Goal: Task Accomplishment & Management: Complete application form

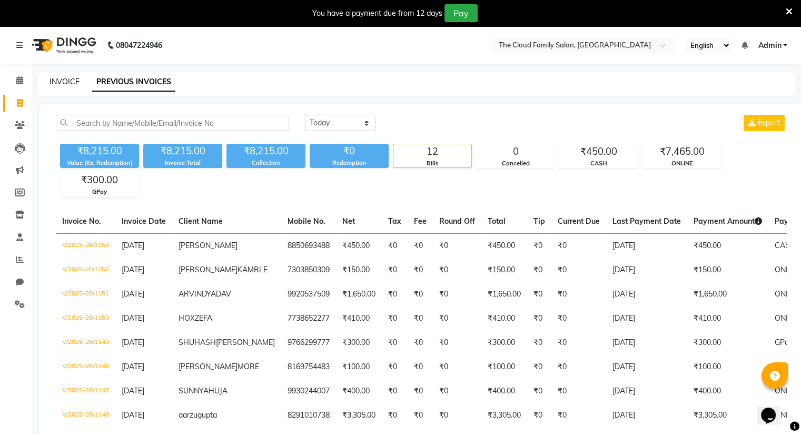
click at [59, 80] on link "INVOICE" at bounding box center [65, 81] width 30 height 9
select select "8444"
select select "service"
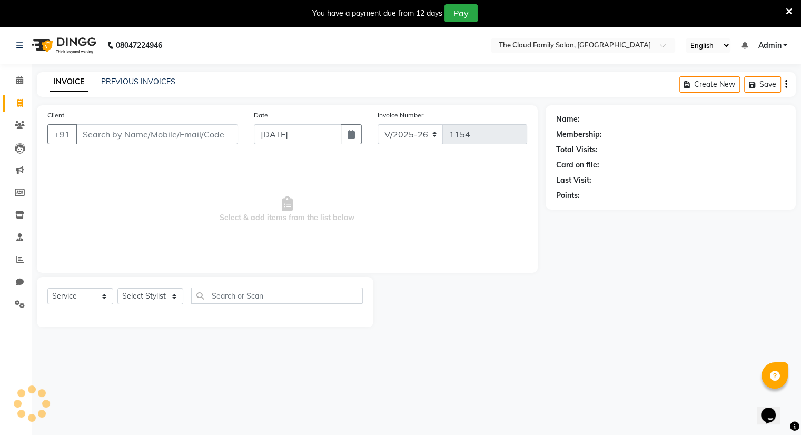
scroll to position [26, 0]
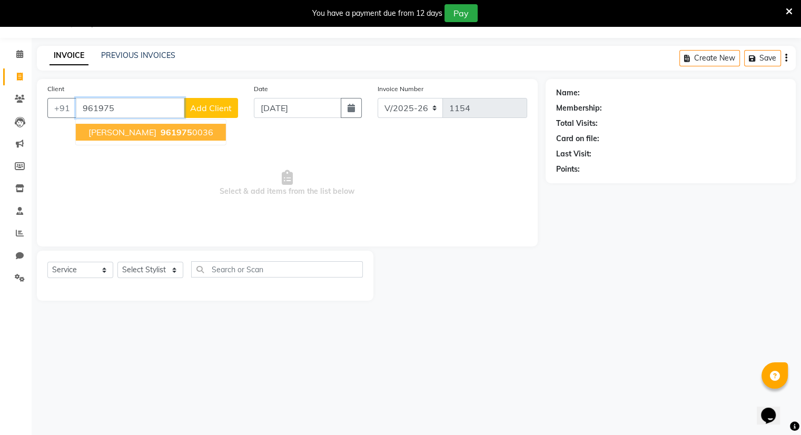
click at [159, 135] on ngb-highlight "961975 0036" at bounding box center [186, 132] width 55 height 11
type input "9619750036"
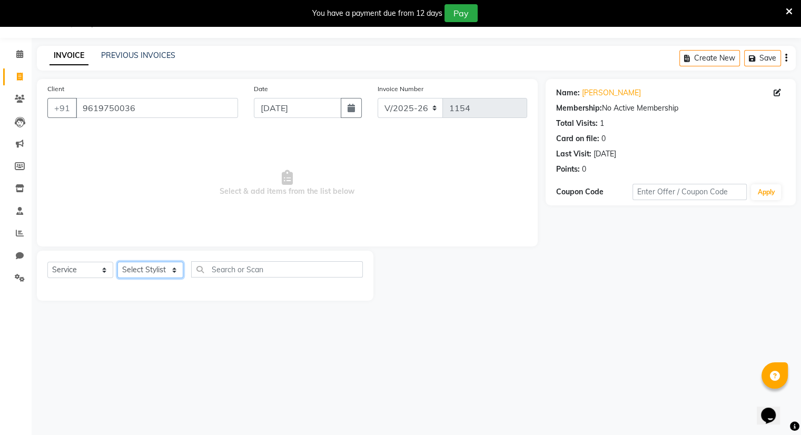
click at [137, 268] on select "Select Stylist Amrapali Bhumi OM [PERSON_NAME] [PERSON_NAME]" at bounding box center [150, 270] width 66 height 16
select select "86894"
click at [117, 262] on select "Select Stylist Amrapali Bhumi OM [PERSON_NAME] [PERSON_NAME]" at bounding box center [150, 270] width 66 height 16
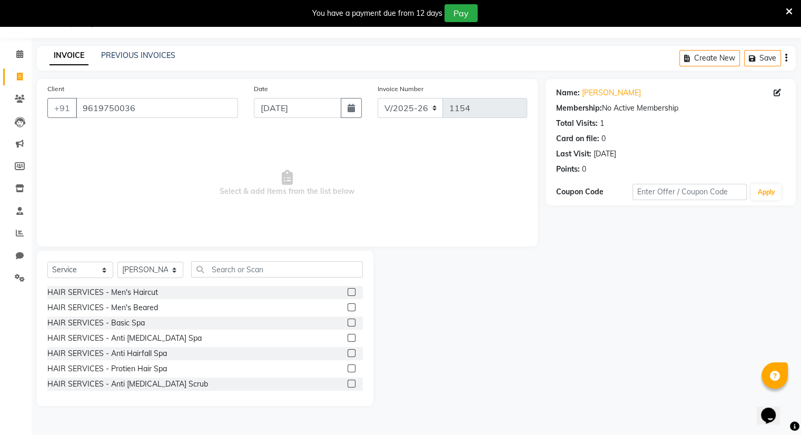
click at [348, 305] on label at bounding box center [352, 307] width 8 height 8
click at [348, 305] on input "checkbox" at bounding box center [351, 307] width 7 height 7
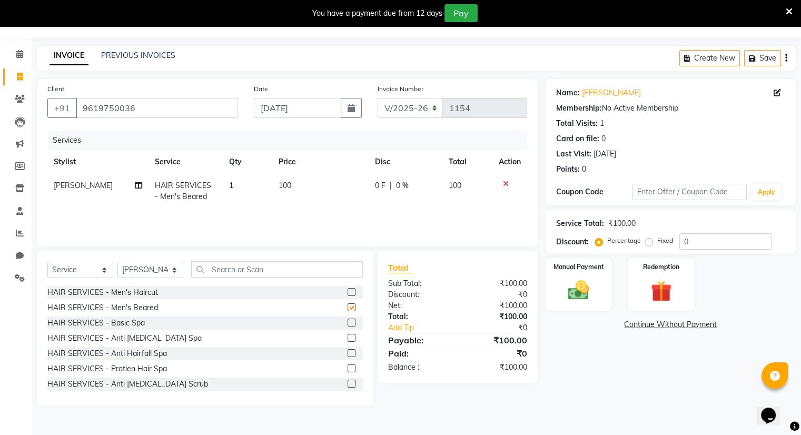
checkbox input "false"
click at [604, 302] on div "Manual Payment" at bounding box center [578, 284] width 69 height 54
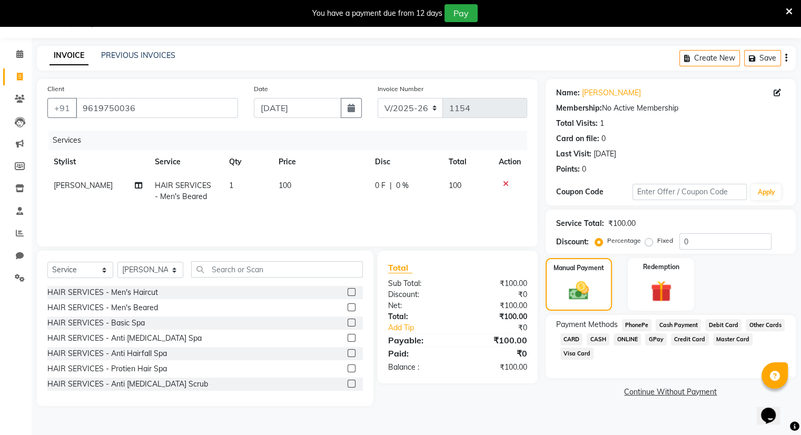
click at [600, 337] on span "CASH" at bounding box center [598, 339] width 23 height 12
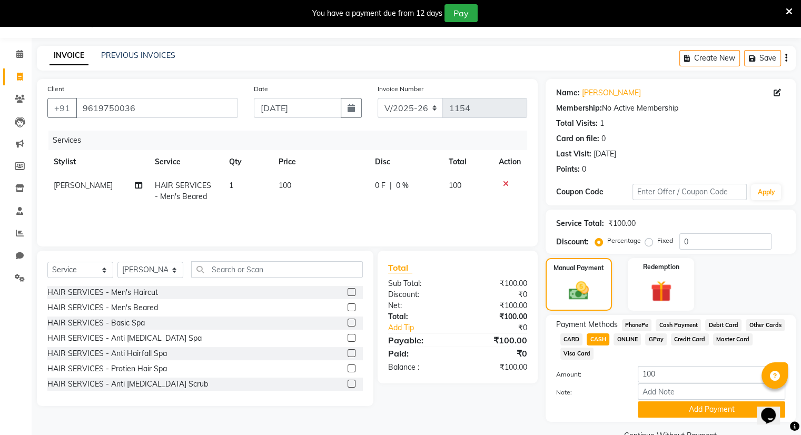
scroll to position [52, 0]
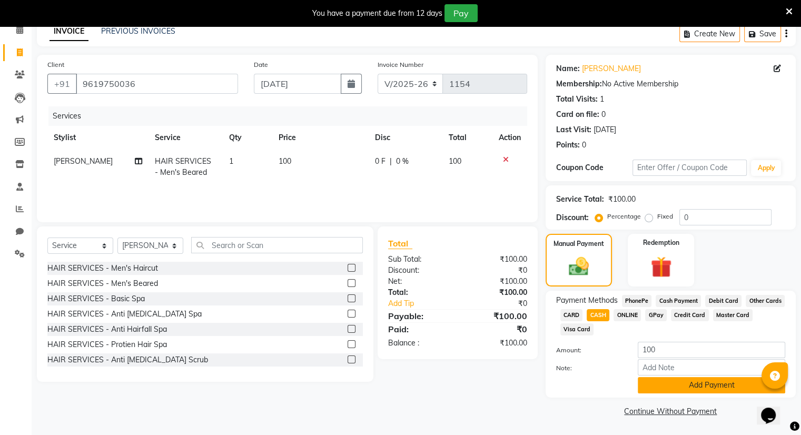
click at [647, 383] on button "Add Payment" at bounding box center [711, 385] width 147 height 16
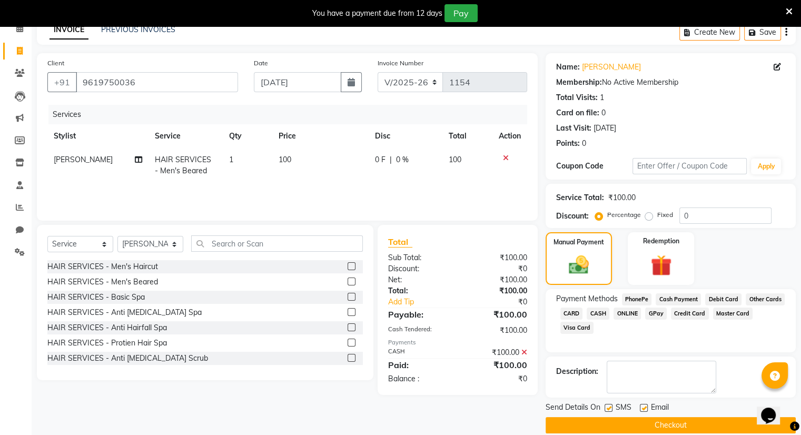
scroll to position [65, 0]
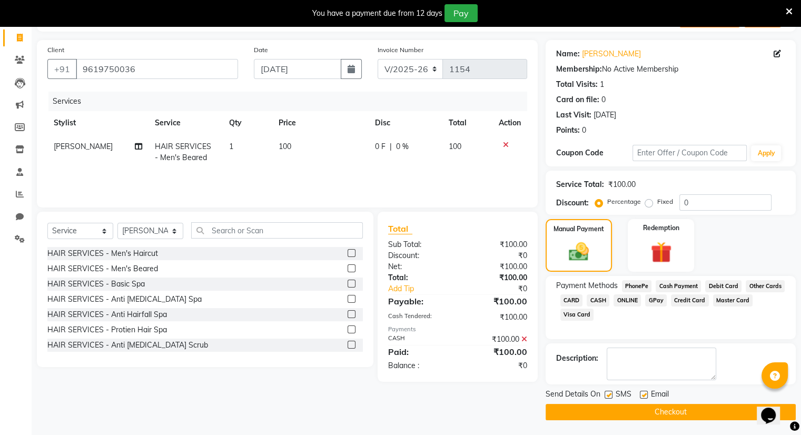
click at [654, 415] on button "Checkout" at bounding box center [671, 412] width 250 height 16
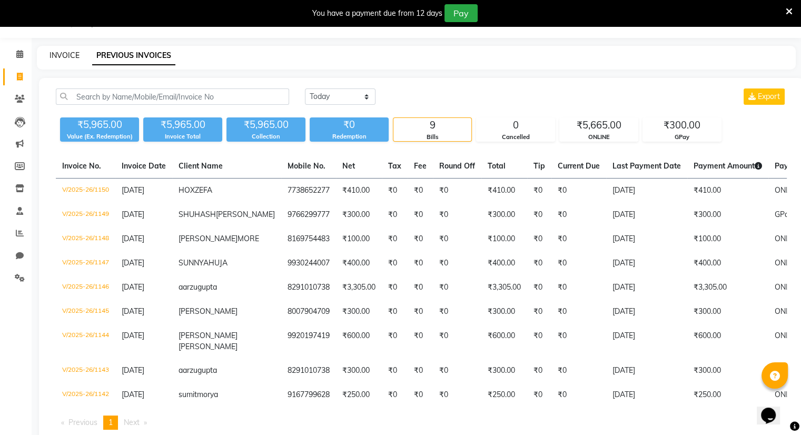
click at [53, 52] on link "INVOICE" at bounding box center [65, 55] width 30 height 9
select select "8444"
select select "service"
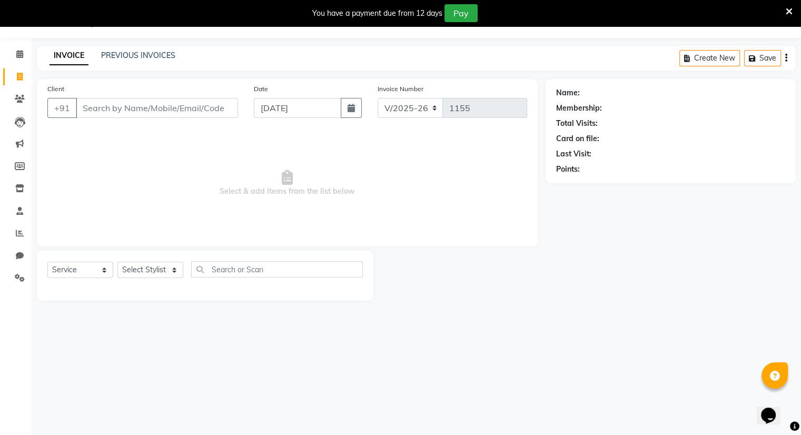
click at [788, 11] on icon at bounding box center [789, 11] width 7 height 9
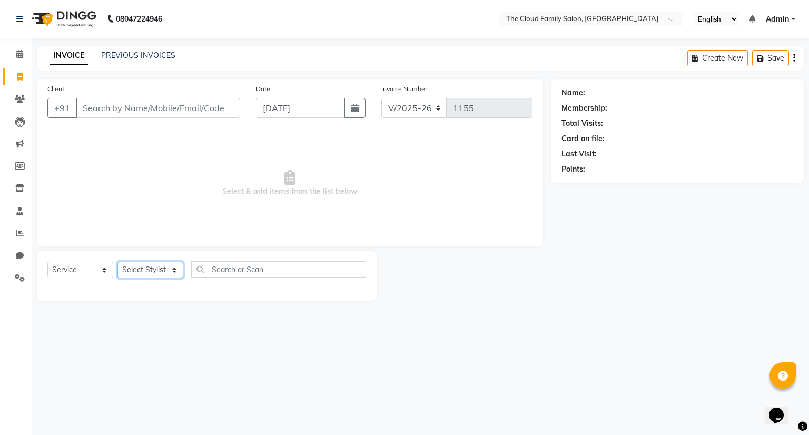
click at [139, 268] on select "Select Stylist Amrapali Bhumi OM [PERSON_NAME] [PERSON_NAME]" at bounding box center [150, 270] width 66 height 16
select select "83284"
click at [117, 262] on select "Select Stylist Amrapali Bhumi OM [PERSON_NAME] [PERSON_NAME]" at bounding box center [150, 270] width 66 height 16
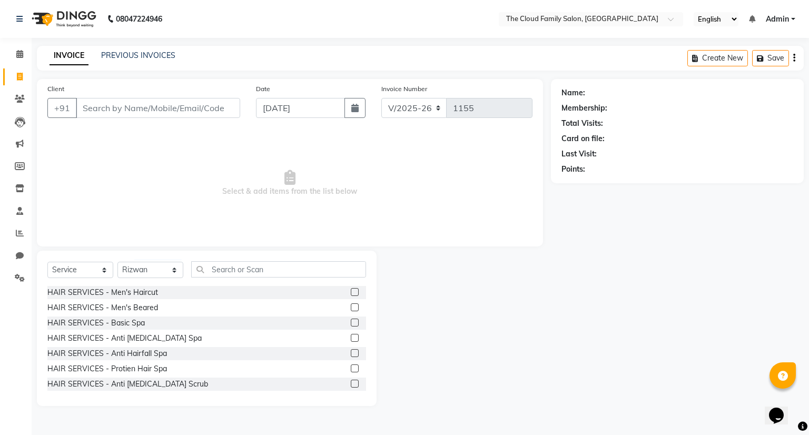
click at [351, 308] on label at bounding box center [355, 307] width 8 height 8
click at [351, 308] on input "checkbox" at bounding box center [354, 307] width 7 height 7
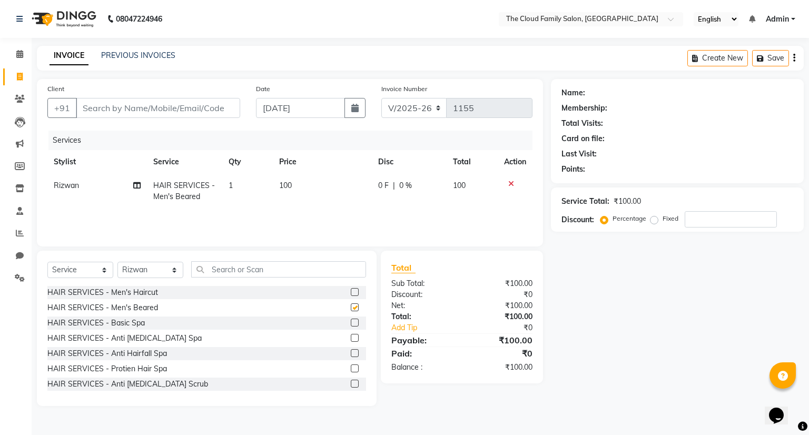
checkbox input "false"
click at [334, 271] on input "text" at bounding box center [278, 269] width 175 height 16
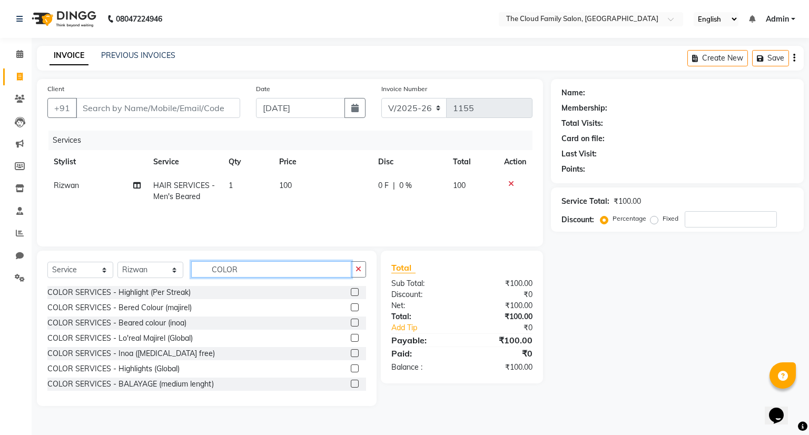
type input "COLOR"
click at [351, 308] on label at bounding box center [355, 307] width 8 height 8
click at [351, 308] on input "checkbox" at bounding box center [354, 307] width 7 height 7
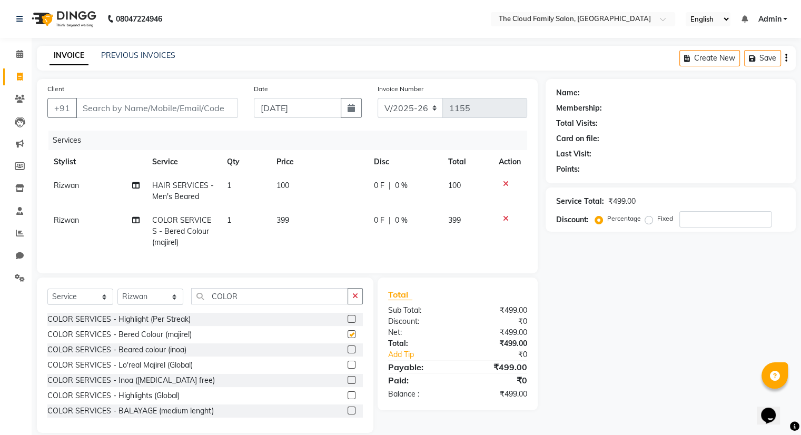
checkbox input "false"
click at [290, 224] on td "399" at bounding box center [318, 232] width 97 height 46
select select "83284"
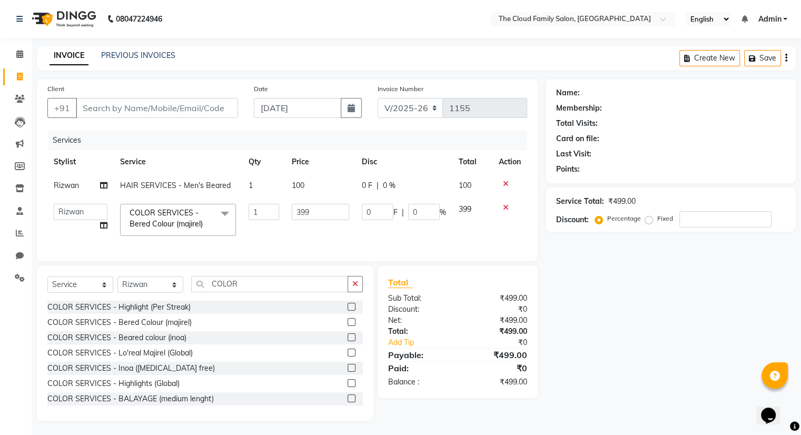
click at [290, 224] on td "399" at bounding box center [320, 219] width 70 height 45
click at [327, 213] on input "399" at bounding box center [320, 212] width 57 height 16
type input "3"
type input "4"
type input "300"
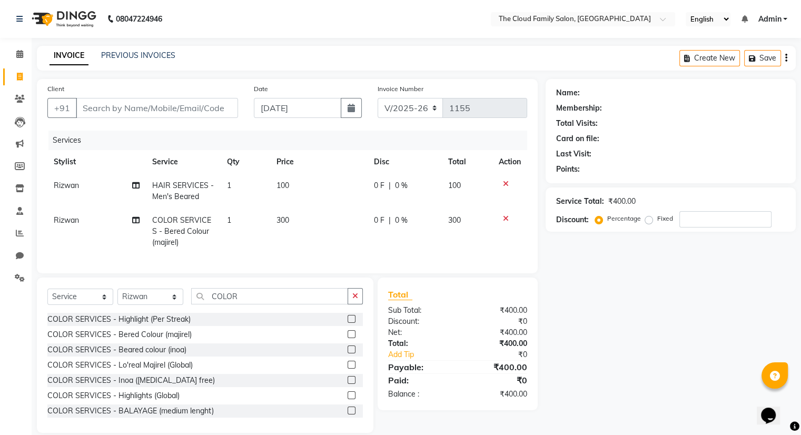
click at [332, 229] on td "300" at bounding box center [318, 232] width 97 height 46
select select "83284"
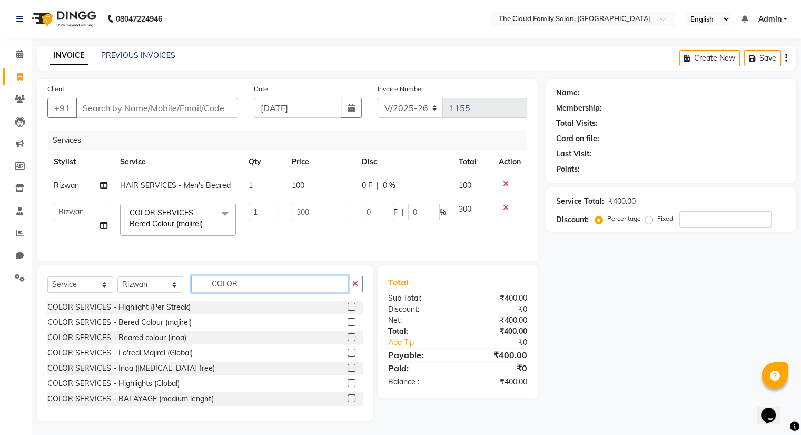
click at [241, 292] on input "COLOR" at bounding box center [269, 284] width 157 height 16
type input "C"
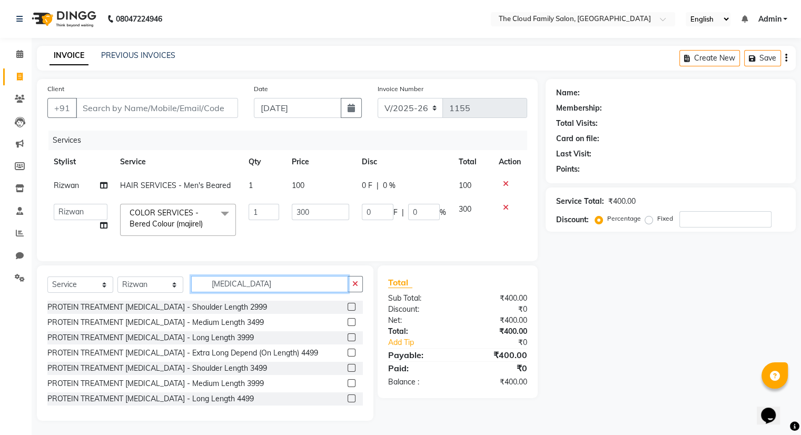
type input "[MEDICAL_DATA]"
click at [348, 311] on label at bounding box center [352, 307] width 8 height 8
click at [348, 311] on input "checkbox" at bounding box center [351, 307] width 7 height 7
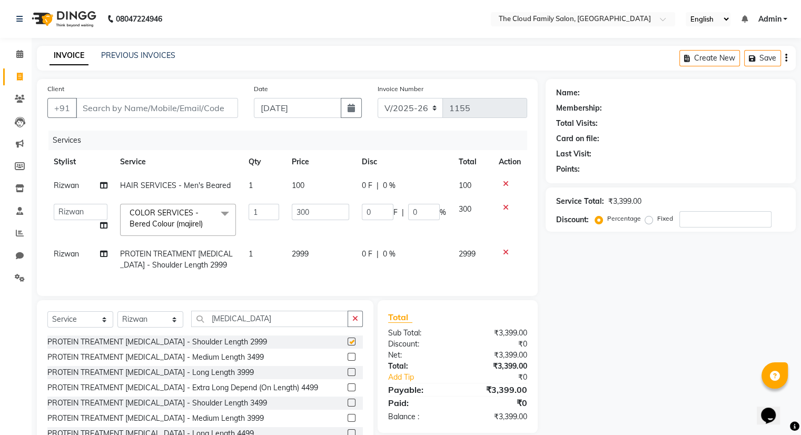
checkbox input "false"
click at [310, 246] on td "2999" at bounding box center [320, 259] width 70 height 35
select select "83284"
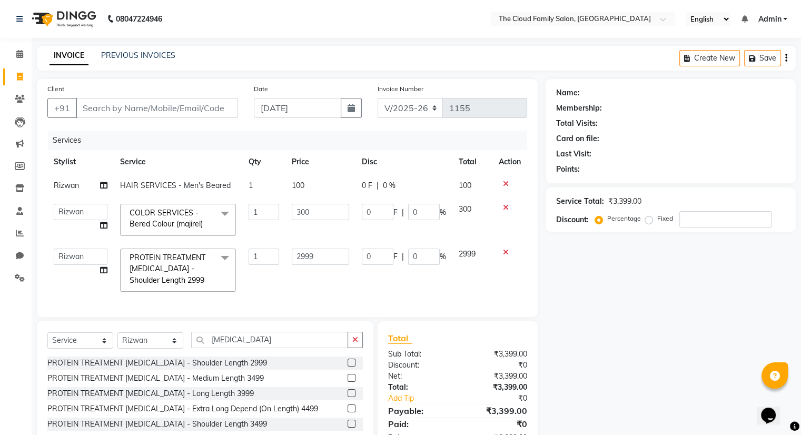
click at [310, 246] on td "2999" at bounding box center [320, 270] width 70 height 56
click at [316, 251] on input "2999" at bounding box center [320, 257] width 57 height 16
type input "2000"
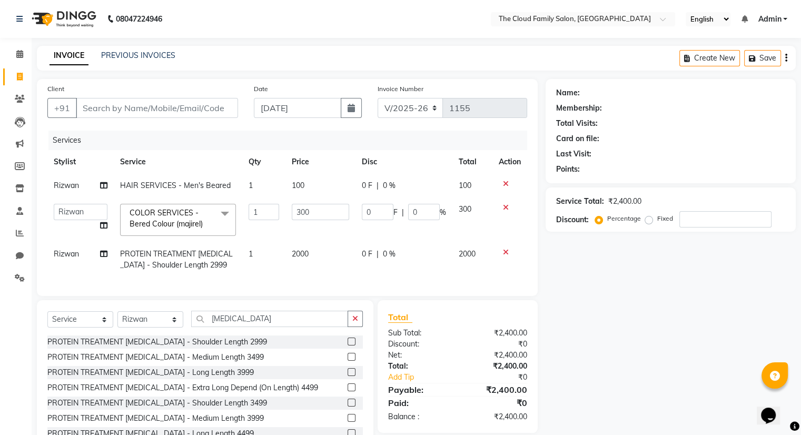
click at [324, 283] on div "Services Stylist Service Qty Price Disc Total Action [PERSON_NAME] HAIR SERVICE…" at bounding box center [287, 208] width 480 height 155
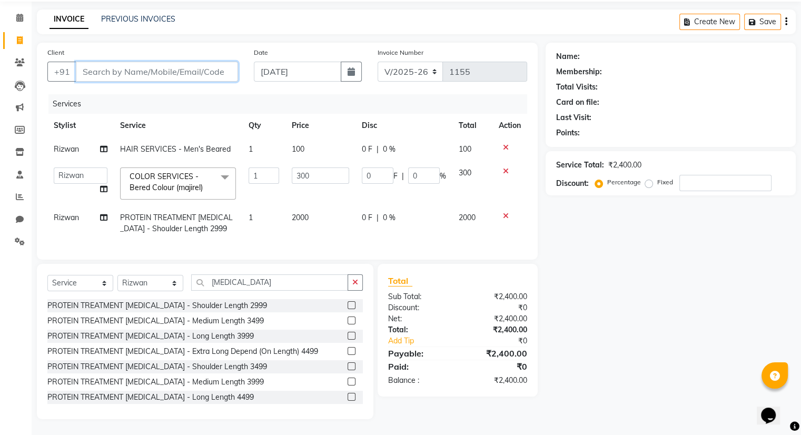
click at [185, 62] on input "Client" at bounding box center [157, 72] width 162 height 20
type input "O"
type input "0"
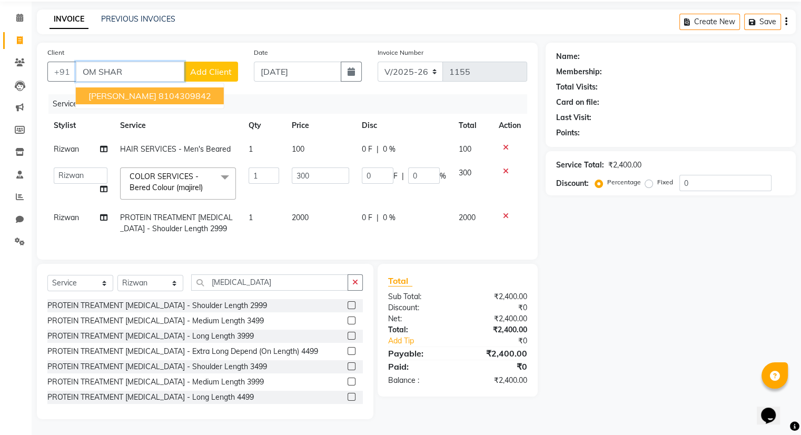
click at [191, 87] on button "[PERSON_NAME] 8104309842" at bounding box center [150, 95] width 148 height 17
type input "8104309842"
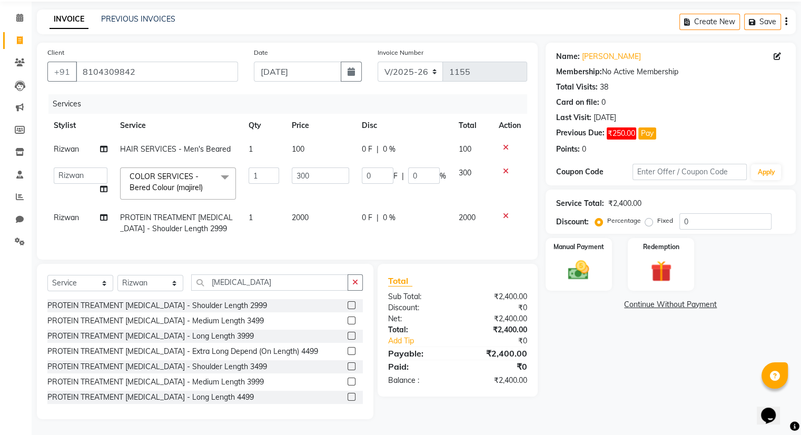
click at [83, 144] on td "Rizwan" at bounding box center [80, 149] width 66 height 24
select select "83284"
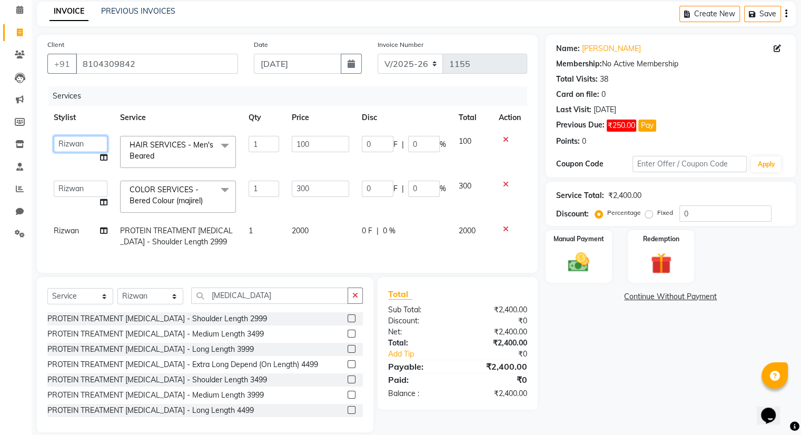
click at [83, 144] on select "[PERSON_NAME] OM [PERSON_NAME] [PERSON_NAME]" at bounding box center [81, 144] width 54 height 16
select select "86894"
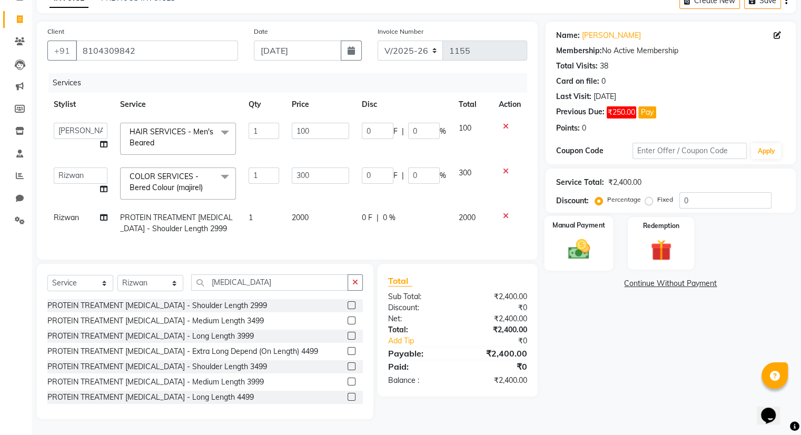
click at [585, 239] on img at bounding box center [578, 249] width 35 height 25
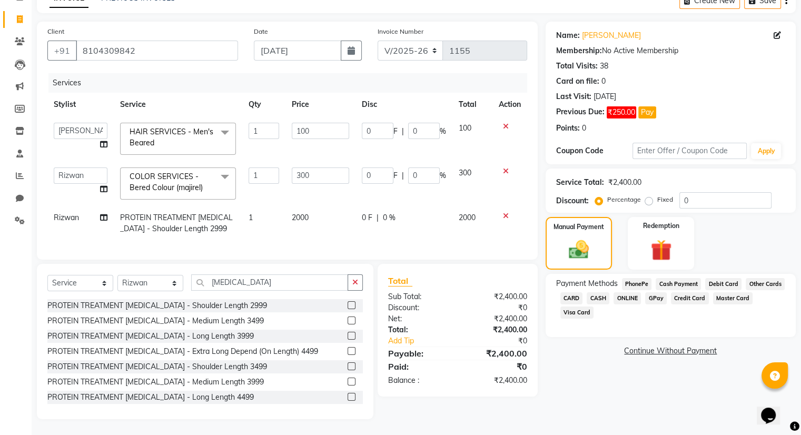
click at [594, 292] on span "CASH" at bounding box center [598, 298] width 23 height 12
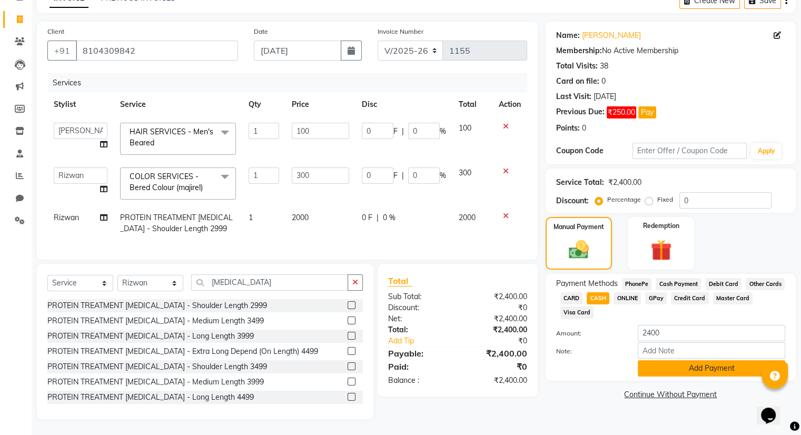
click at [672, 363] on button "Add Payment" at bounding box center [711, 368] width 147 height 16
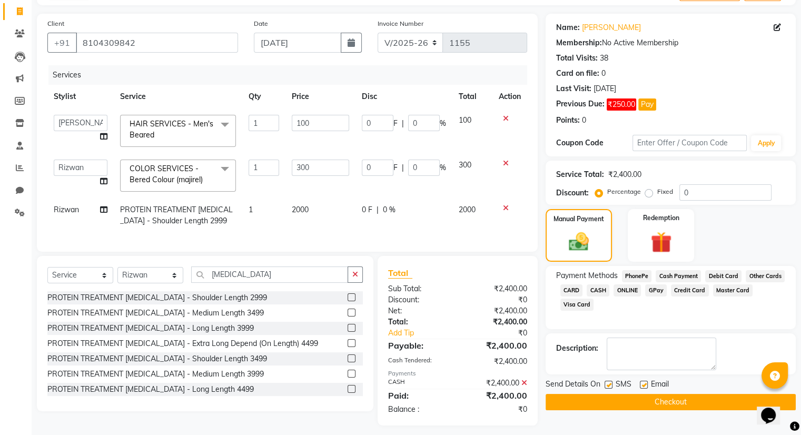
scroll to position [80, 0]
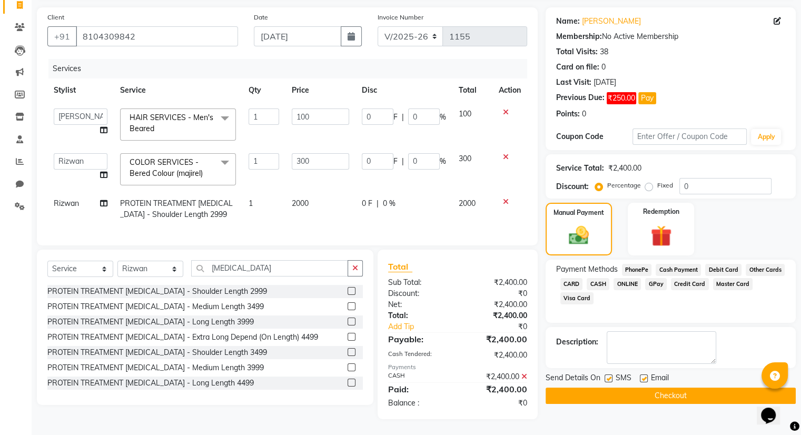
click at [681, 388] on button "Checkout" at bounding box center [671, 396] width 250 height 16
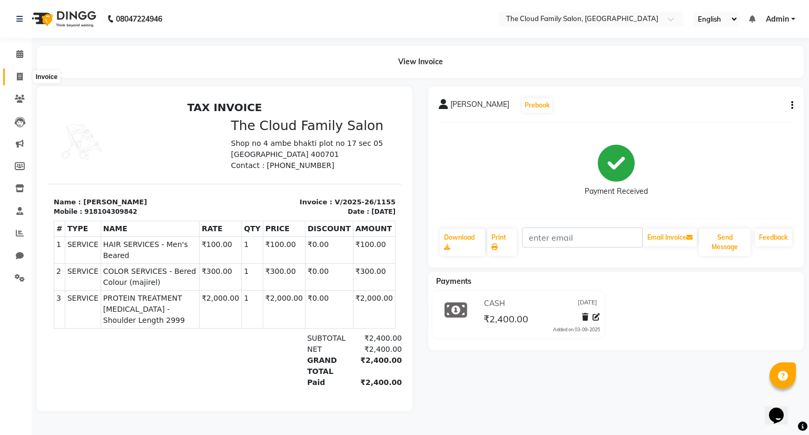
click at [16, 76] on span at bounding box center [20, 77] width 18 height 12
select select "service"
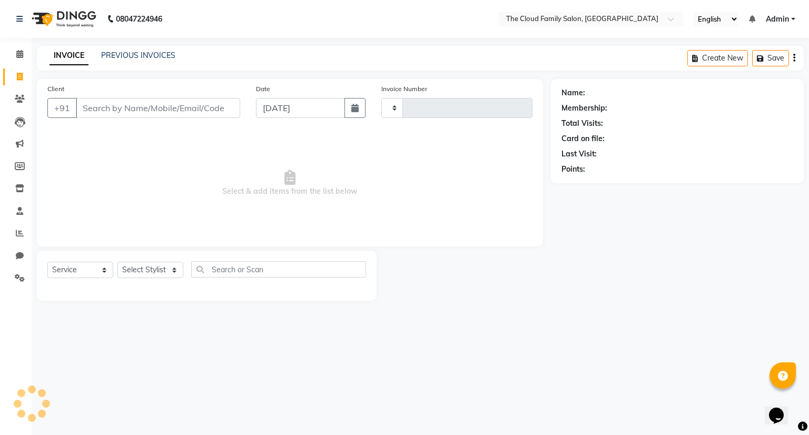
type input "1156"
select select "8444"
click at [138, 49] on div "INVOICE PREVIOUS INVOICES Create New Save" at bounding box center [420, 58] width 767 height 25
click at [137, 54] on link "PREVIOUS INVOICES" at bounding box center [138, 55] width 74 height 9
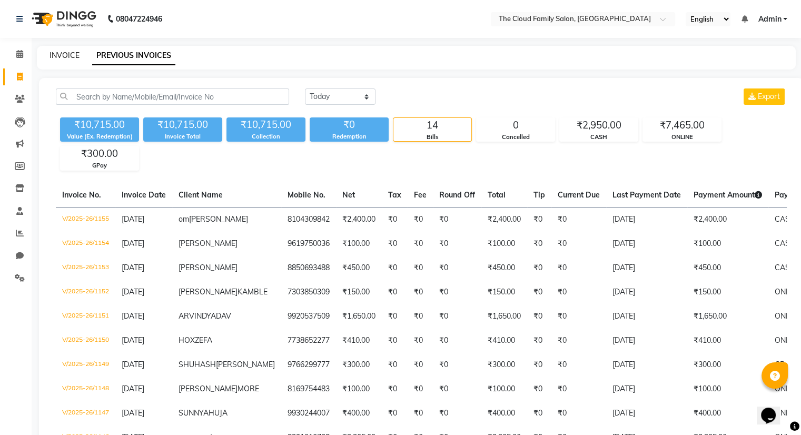
click at [67, 55] on link "INVOICE" at bounding box center [65, 55] width 30 height 9
select select "8444"
select select "service"
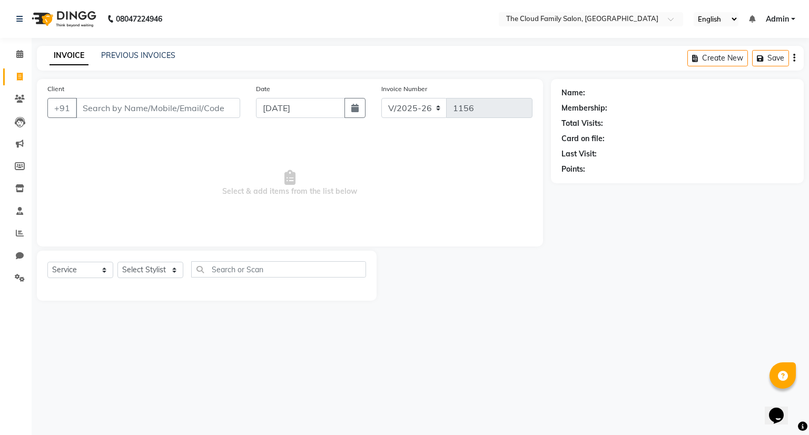
click at [137, 104] on input "Client" at bounding box center [158, 108] width 164 height 20
click at [103, 108] on input "Client" at bounding box center [158, 108] width 164 height 20
click at [100, 107] on input "Client" at bounding box center [158, 108] width 164 height 20
type input "7400113317"
click at [212, 106] on span "Add Client" at bounding box center [213, 108] width 42 height 11
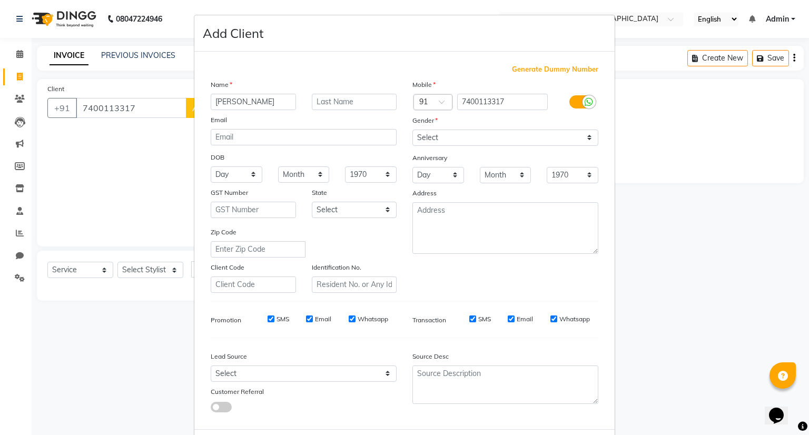
type input "[PERSON_NAME]"
click at [415, 139] on select "Select [DEMOGRAPHIC_DATA] [DEMOGRAPHIC_DATA] Other Prefer Not To Say" at bounding box center [505, 138] width 186 height 16
select select "[DEMOGRAPHIC_DATA]"
click at [412, 130] on select "Select [DEMOGRAPHIC_DATA] [DEMOGRAPHIC_DATA] Other Prefer Not To Say" at bounding box center [505, 138] width 186 height 16
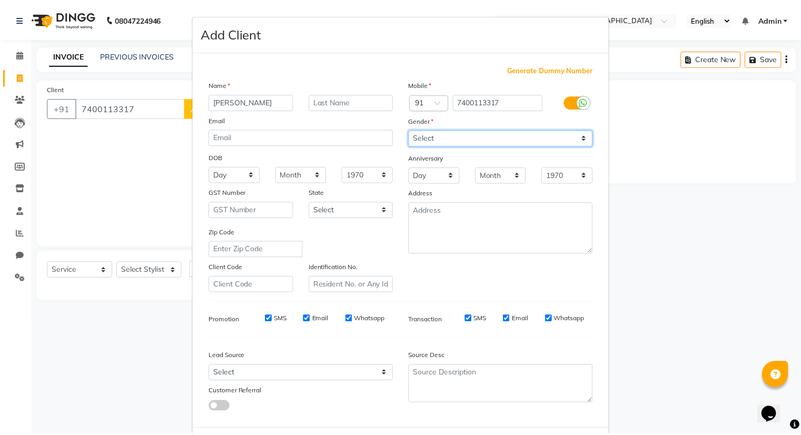
scroll to position [56, 0]
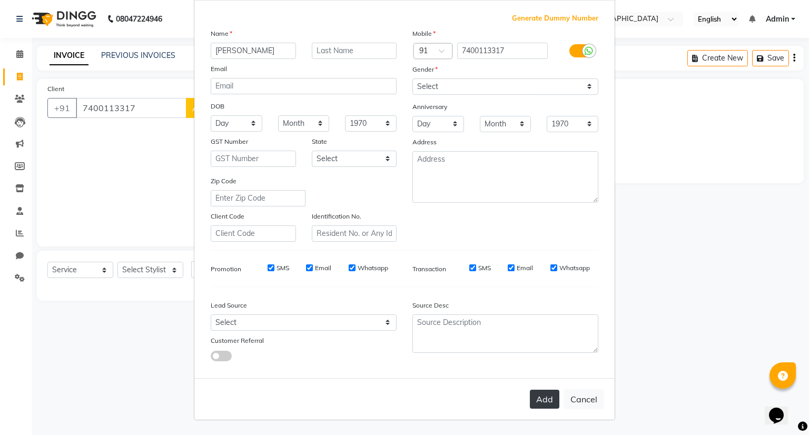
click at [540, 401] on button "Add" at bounding box center [544, 399] width 29 height 19
select select
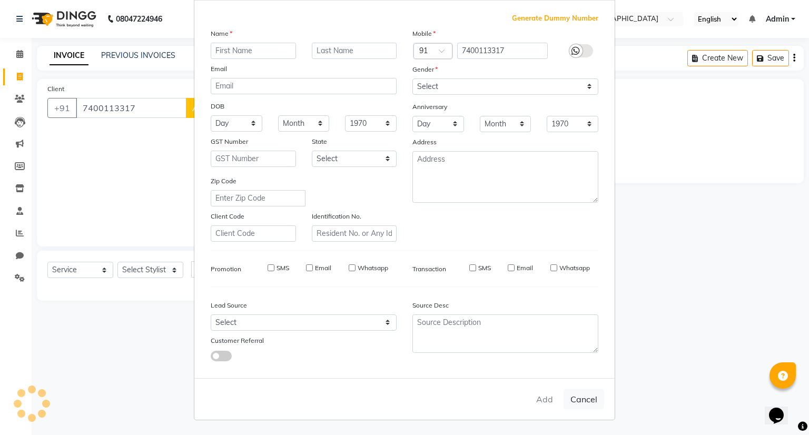
select select
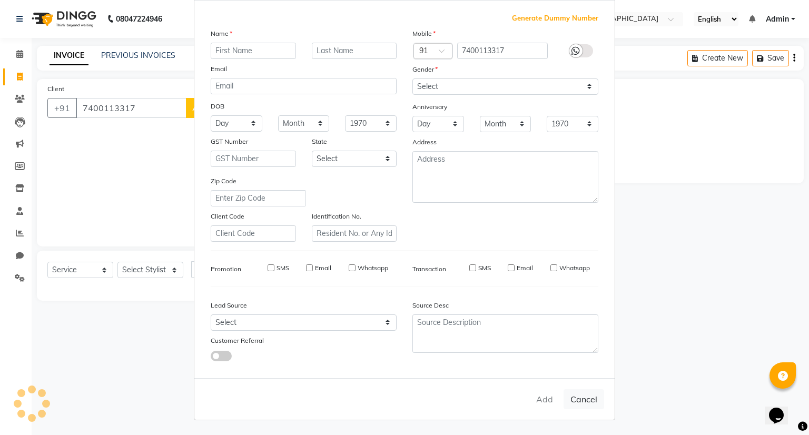
checkbox input "false"
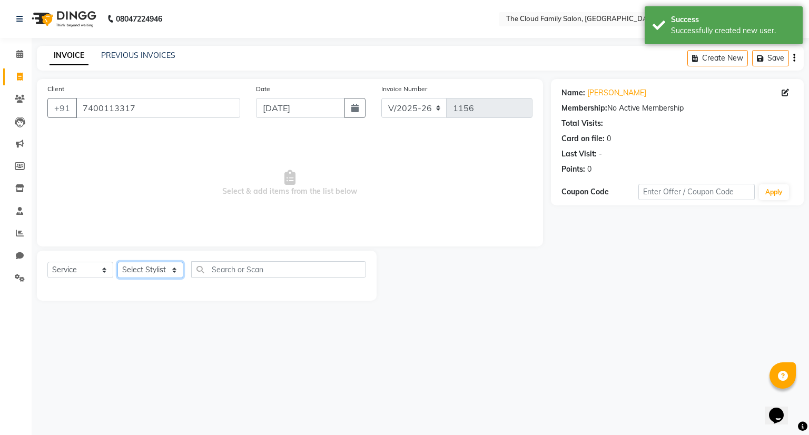
click at [148, 274] on select "Select Stylist Amrapali Bhumi OM [PERSON_NAME] [PERSON_NAME]" at bounding box center [150, 270] width 66 height 16
select select "83357"
click at [117, 262] on select "Select Stylist Amrapali Bhumi OM [PERSON_NAME] [PERSON_NAME]" at bounding box center [150, 270] width 66 height 16
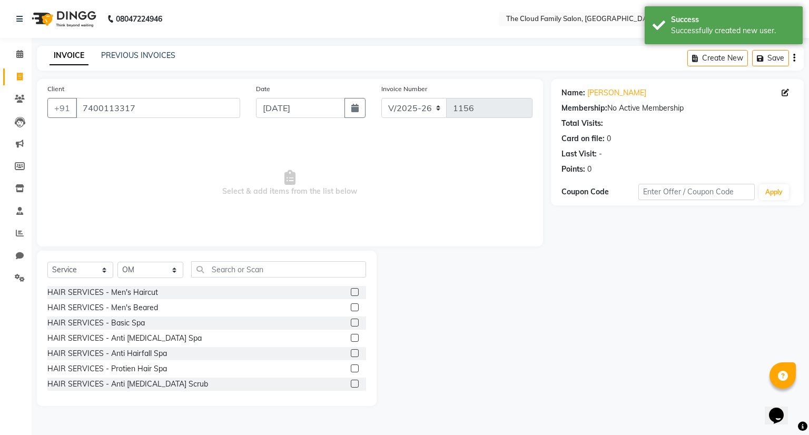
click at [351, 293] on label at bounding box center [355, 292] width 8 height 8
click at [351, 293] on input "checkbox" at bounding box center [354, 292] width 7 height 7
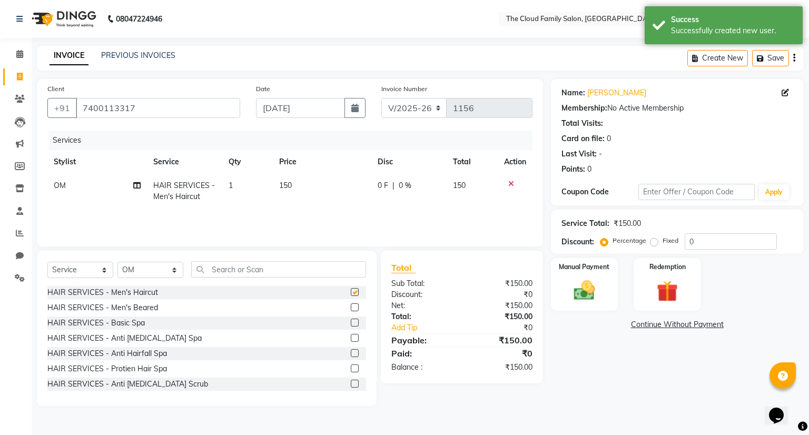
checkbox input "false"
click at [584, 283] on img at bounding box center [584, 290] width 36 height 25
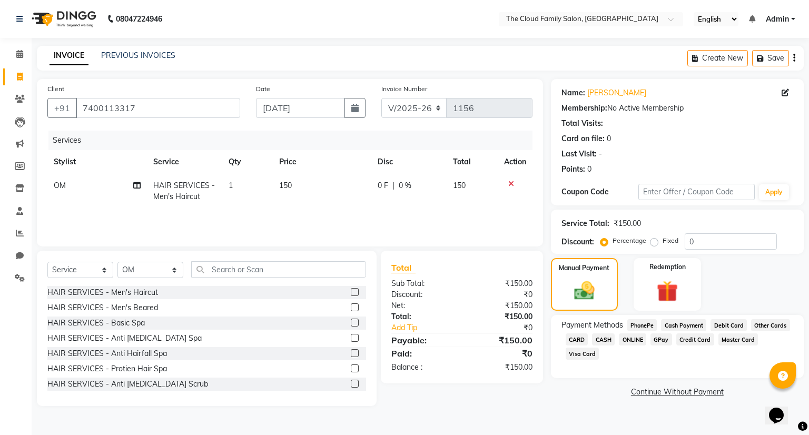
click at [628, 342] on span "ONLINE" at bounding box center [632, 339] width 27 height 12
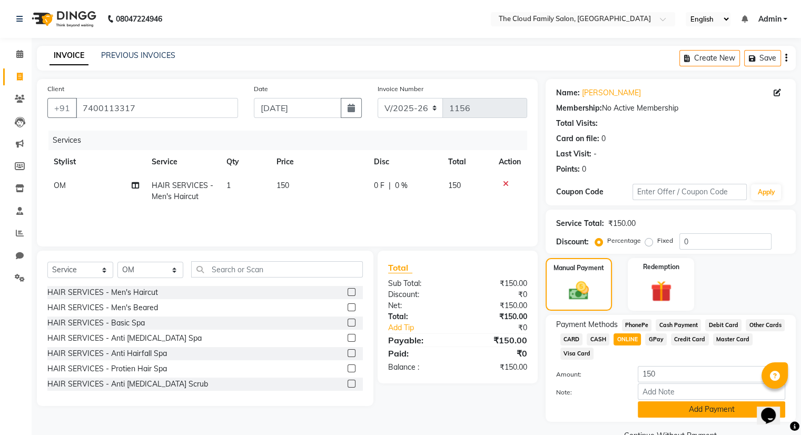
click at [685, 410] on button "Add Payment" at bounding box center [711, 409] width 147 height 16
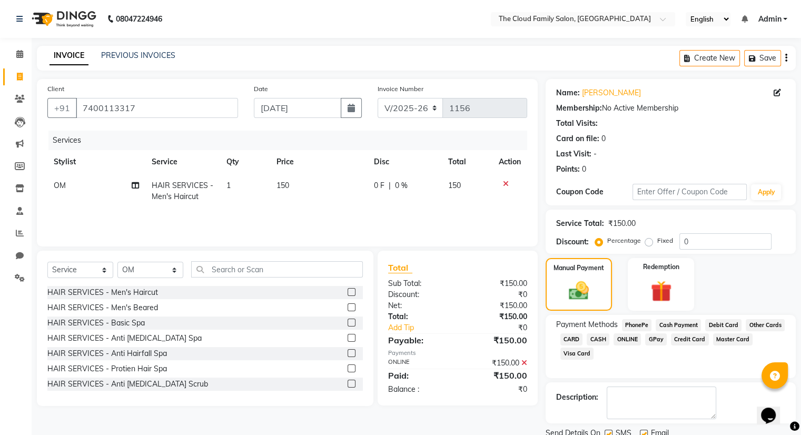
scroll to position [39, 0]
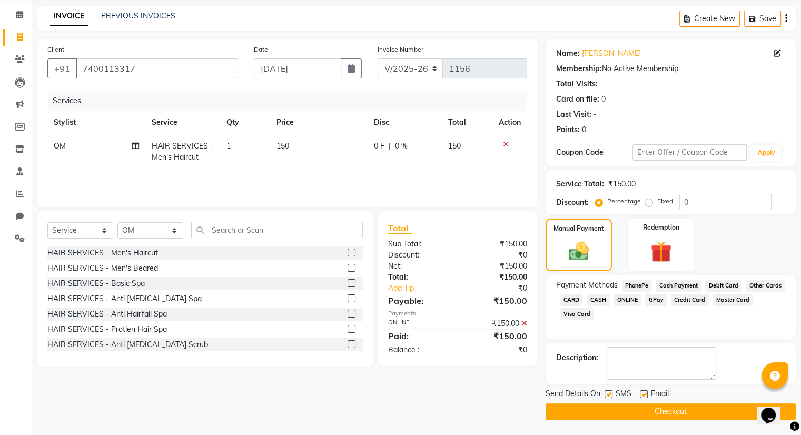
click at [685, 410] on button "Checkout" at bounding box center [671, 411] width 250 height 16
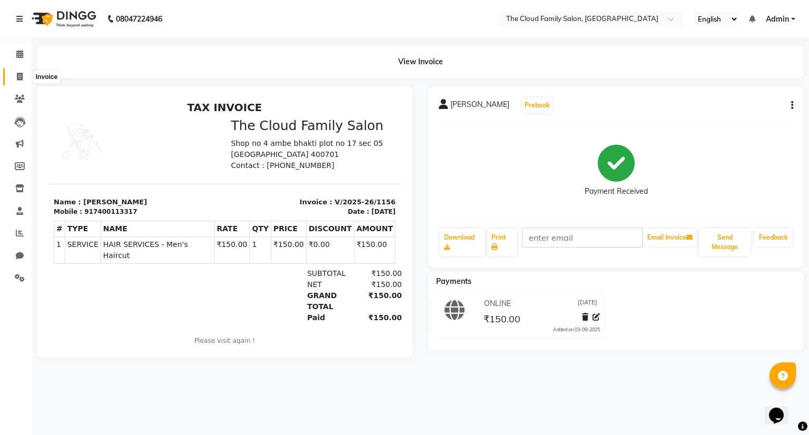
click at [17, 76] on icon at bounding box center [20, 77] width 6 height 8
select select "8444"
select select "service"
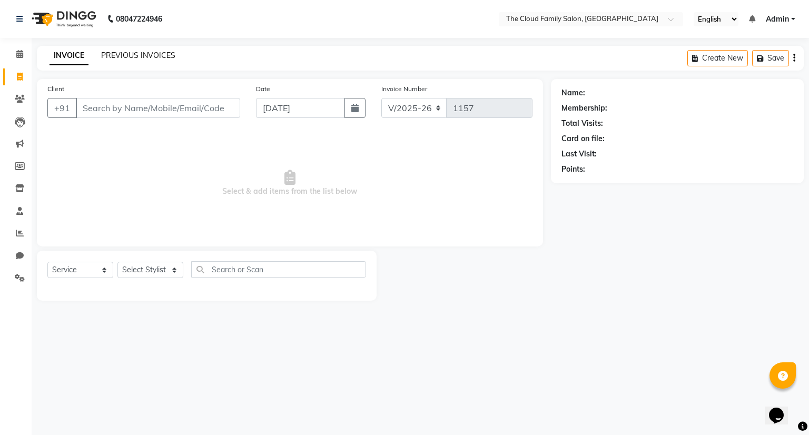
click at [115, 53] on link "PREVIOUS INVOICES" at bounding box center [138, 55] width 74 height 9
